Goal: Navigation & Orientation: Find specific page/section

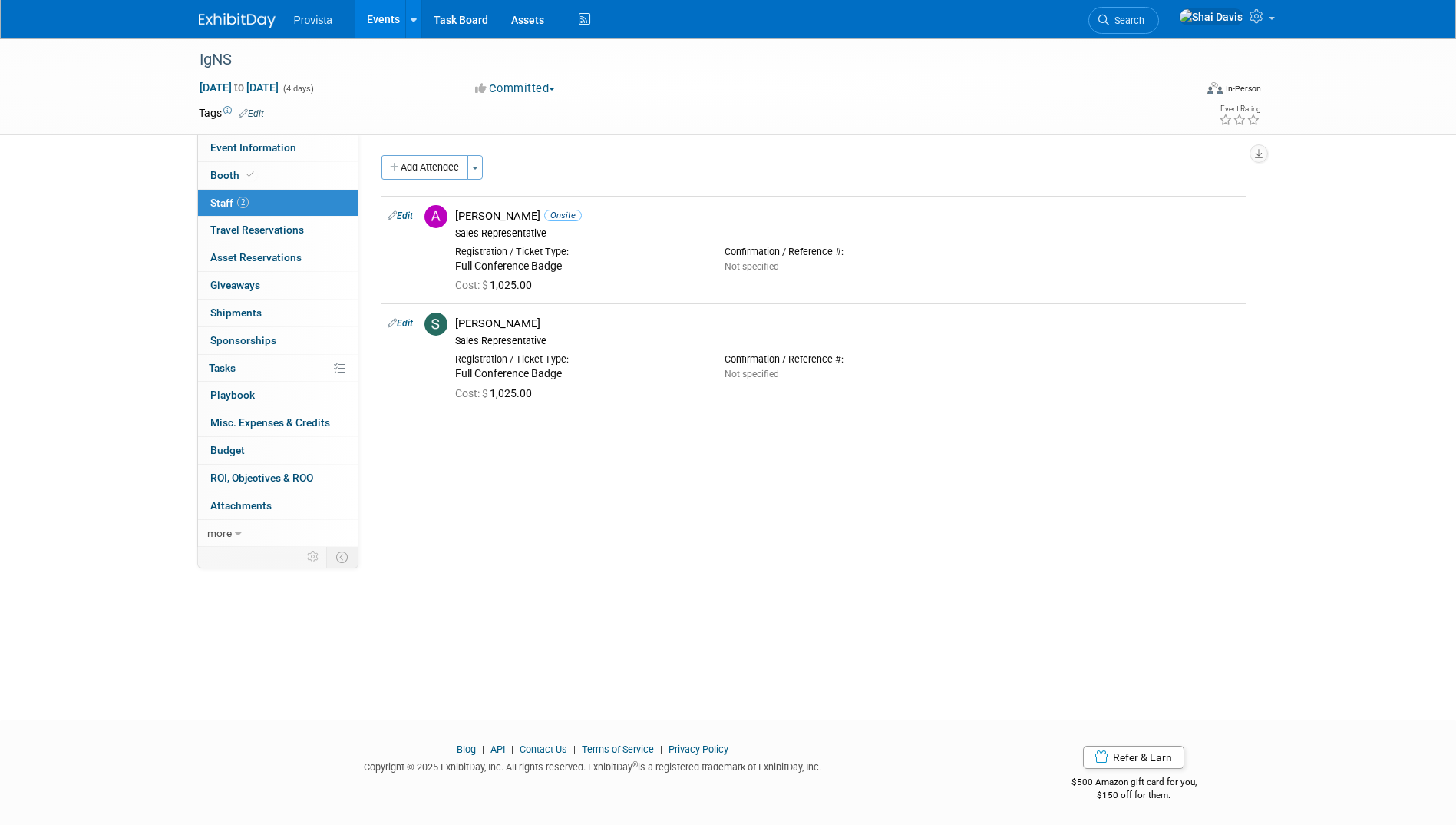
click at [377, 23] on link "Events" at bounding box center [383, 19] width 56 height 39
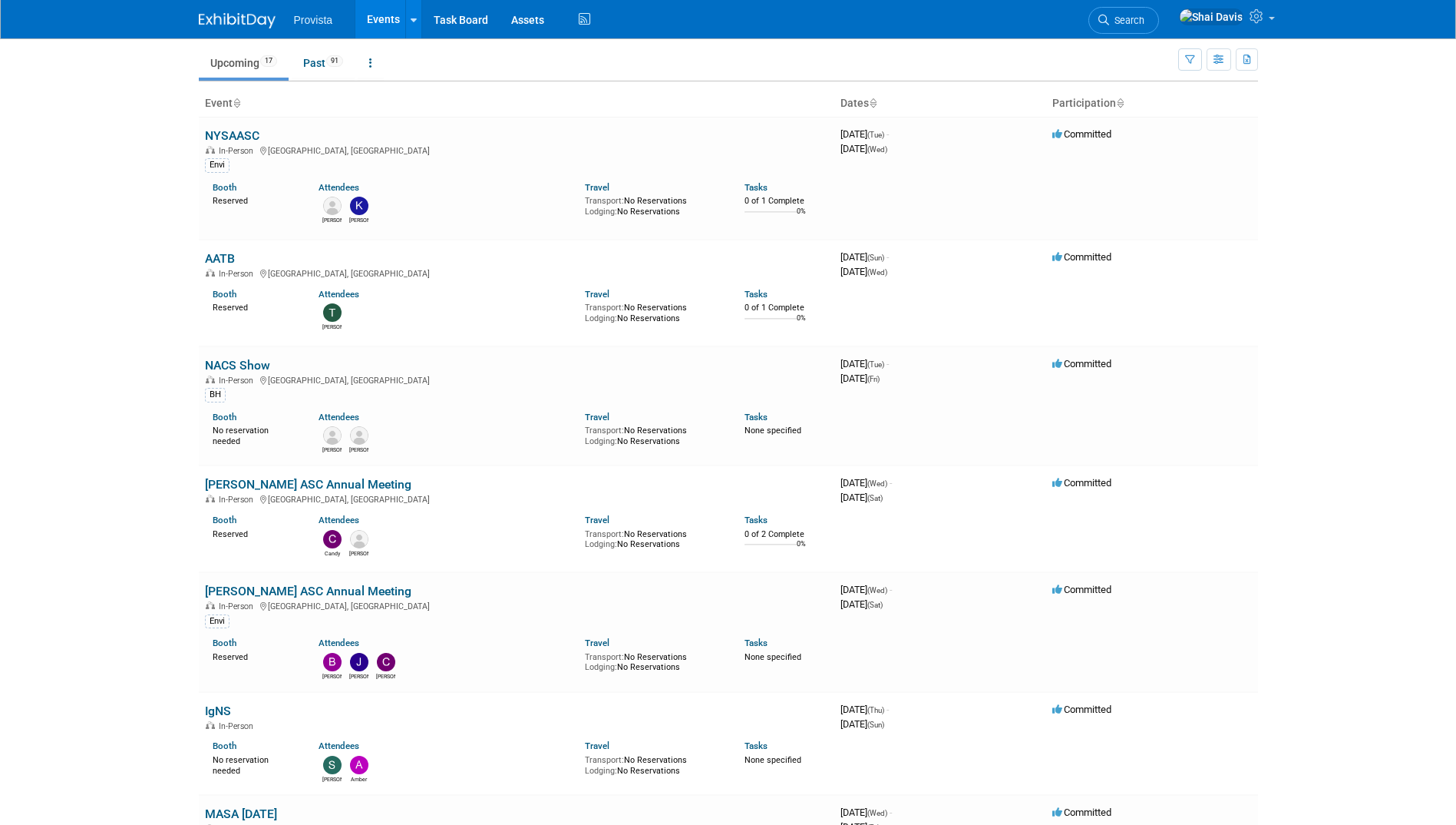
scroll to position [231, 0]
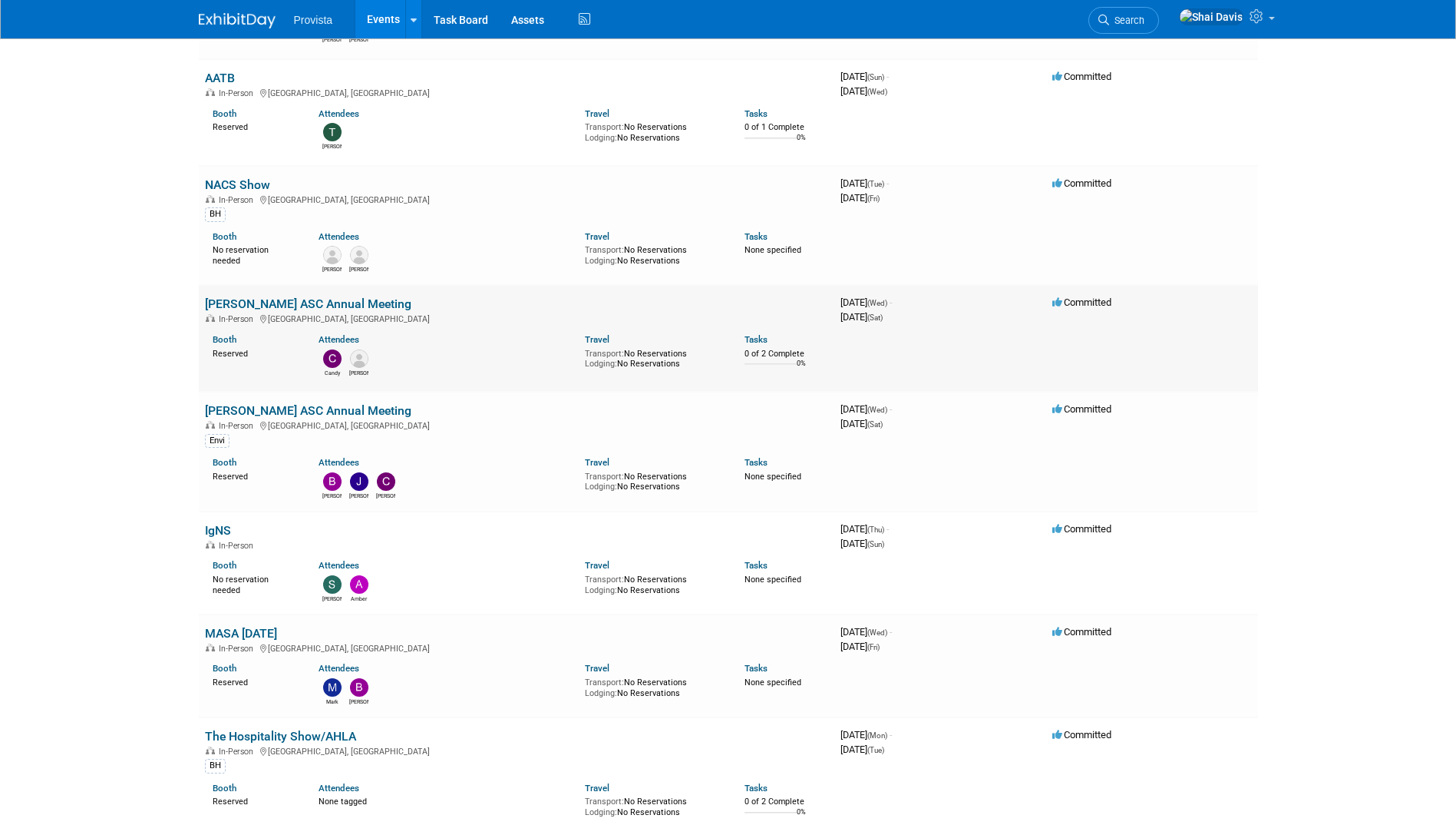
click at [308, 301] on link "[PERSON_NAME] ASC Annual Meeting" at bounding box center [308, 303] width 207 height 14
